Goal: Task Accomplishment & Management: Manage account settings

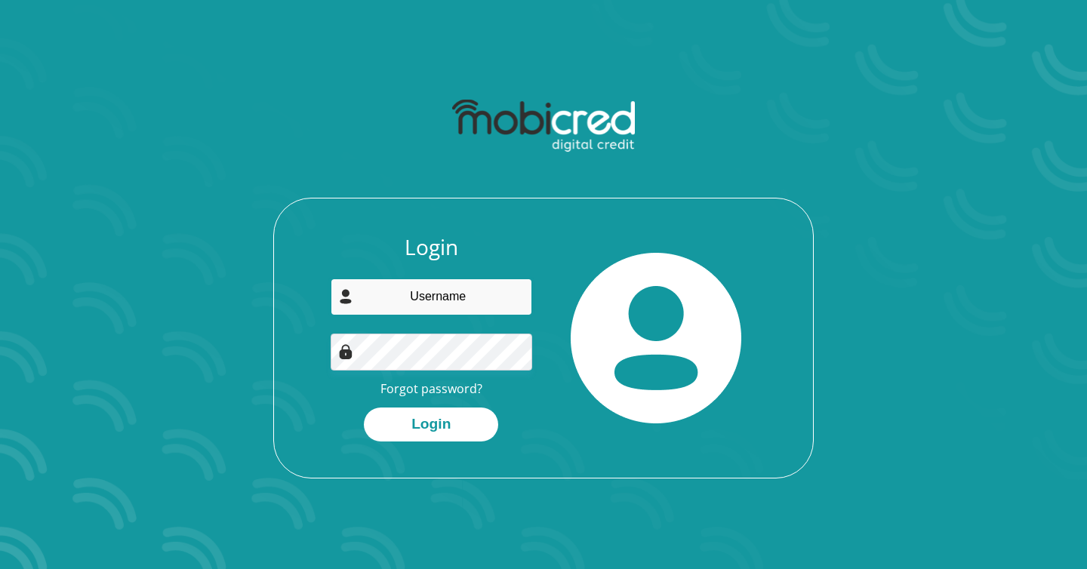
click at [426, 306] on input "email" at bounding box center [432, 297] width 202 height 37
click at [441, 306] on input "email" at bounding box center [432, 297] width 202 height 37
type input "vanwyk.jade30@gmail.com"
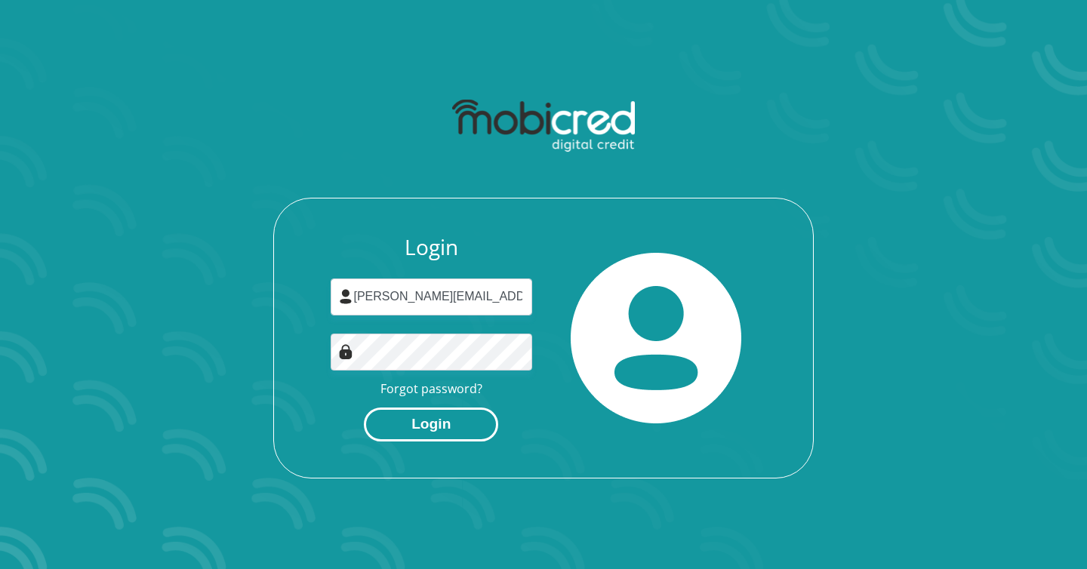
click at [426, 417] on button "Login" at bounding box center [431, 425] width 134 height 34
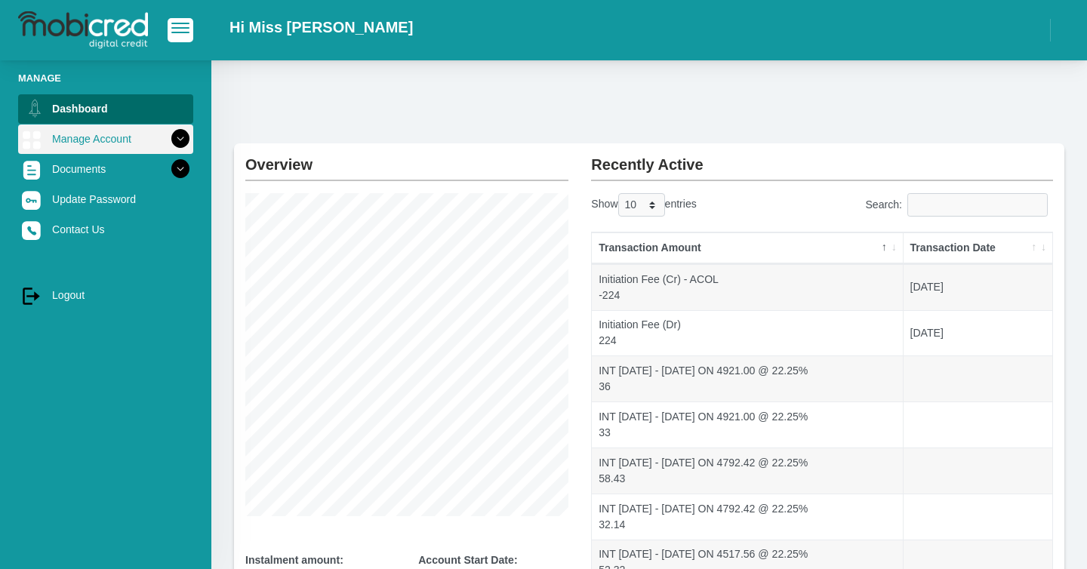
click at [127, 144] on link "Manage Account" at bounding box center [105, 139] width 175 height 29
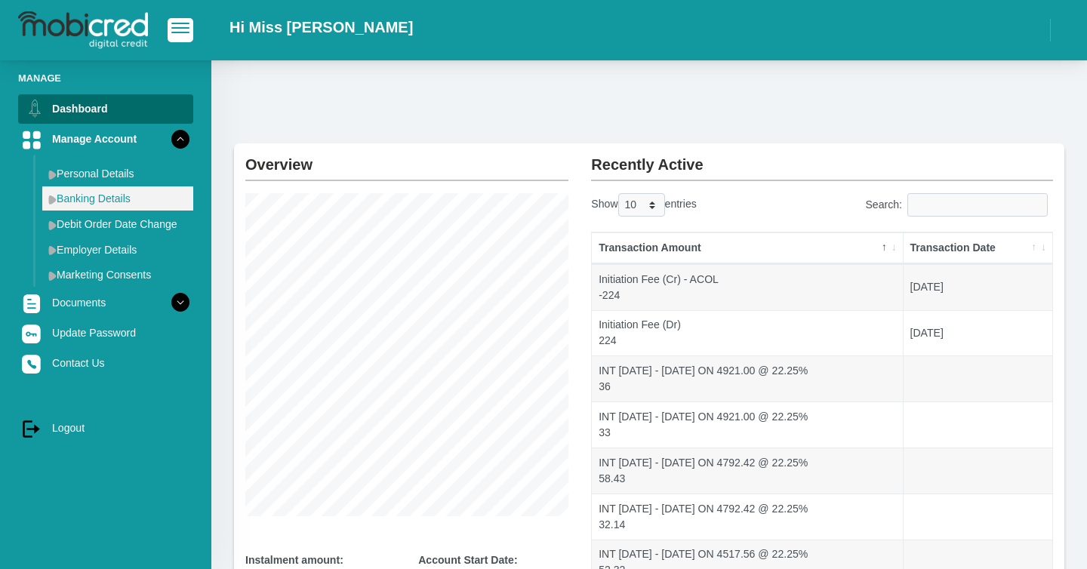
click at [121, 192] on link "Banking Details" at bounding box center [117, 198] width 151 height 24
